Goal: Information Seeking & Learning: Learn about a topic

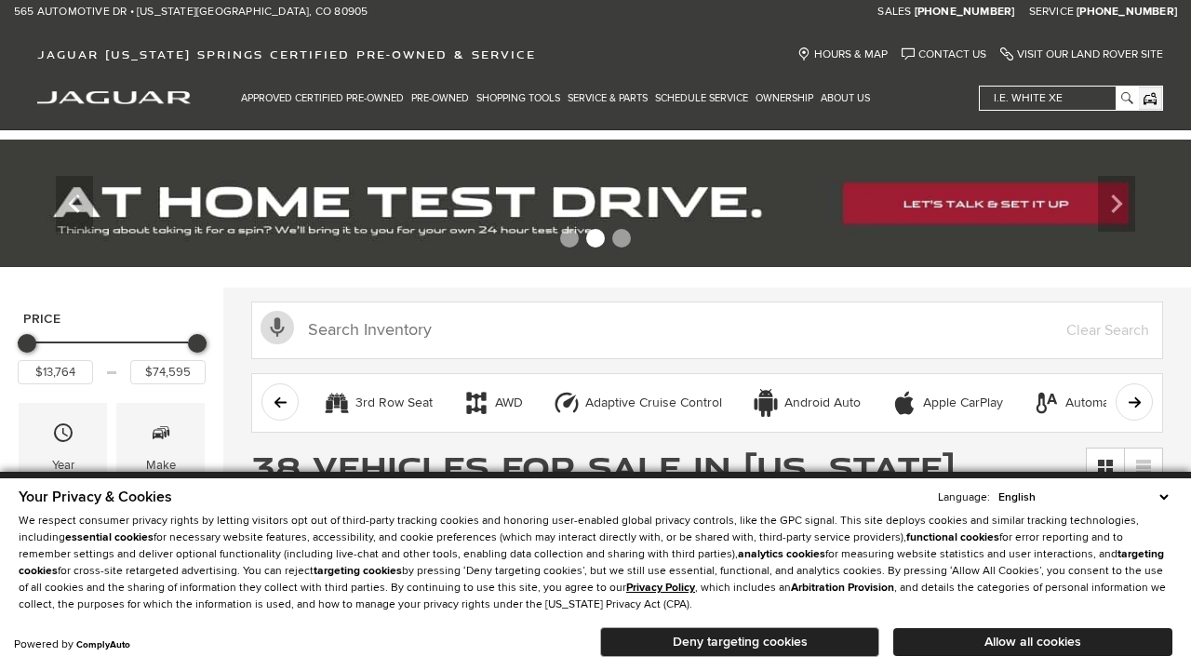
scroll to position [902, 0]
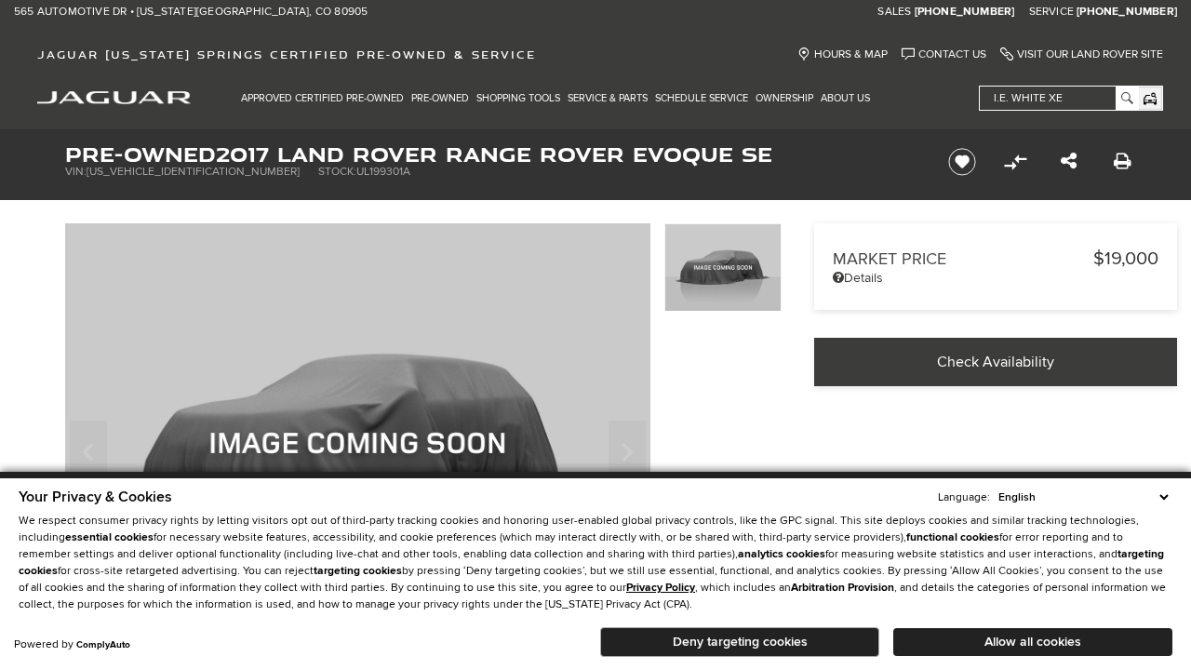
scroll to position [481, 0]
